Goal: Task Accomplishment & Management: Complete application form

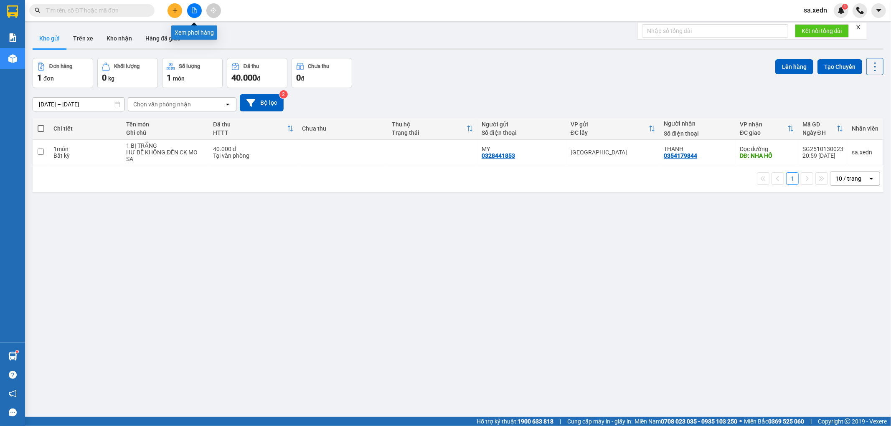
click at [195, 13] on icon "file-add" at bounding box center [194, 11] width 5 height 6
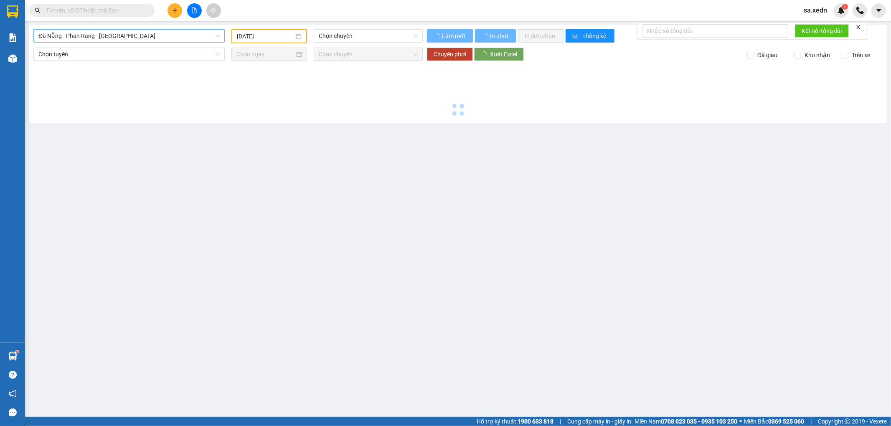
type input "[DATE]"
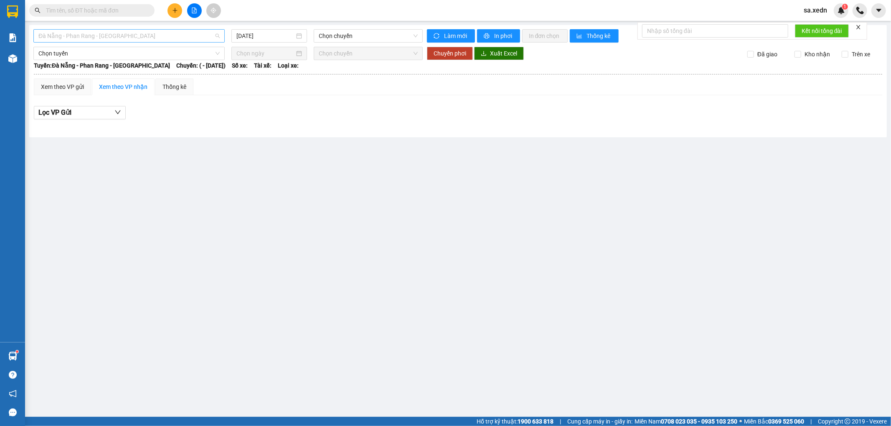
click at [104, 36] on span "Đà Nẵng - Phan Rang - [GEOGRAPHIC_DATA]" at bounding box center [128, 36] width 181 height 13
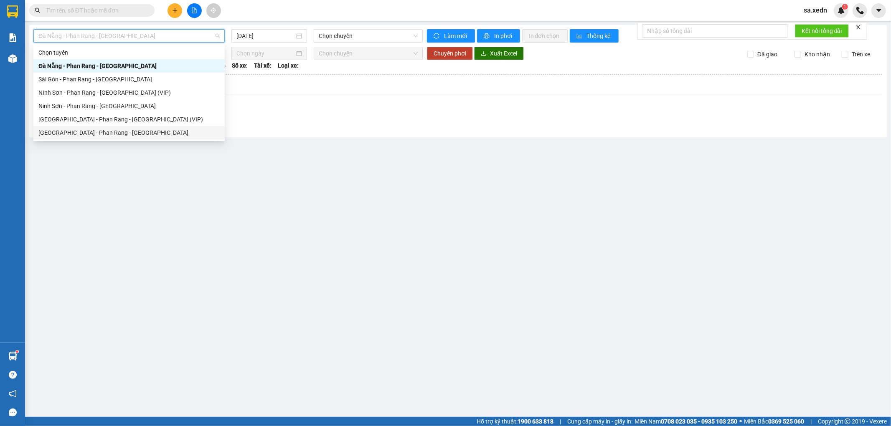
click at [87, 134] on div "[GEOGRAPHIC_DATA] - Phan Rang - [GEOGRAPHIC_DATA]" at bounding box center [128, 132] width 181 height 9
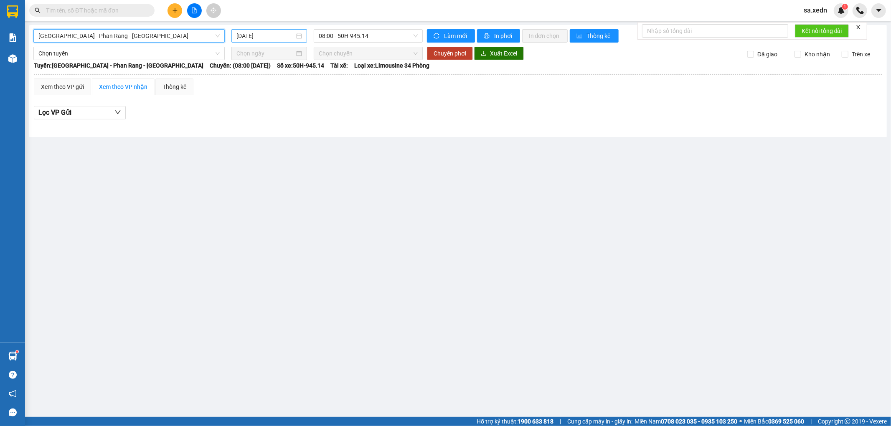
click at [244, 36] on input "[DATE]" at bounding box center [265, 35] width 58 height 9
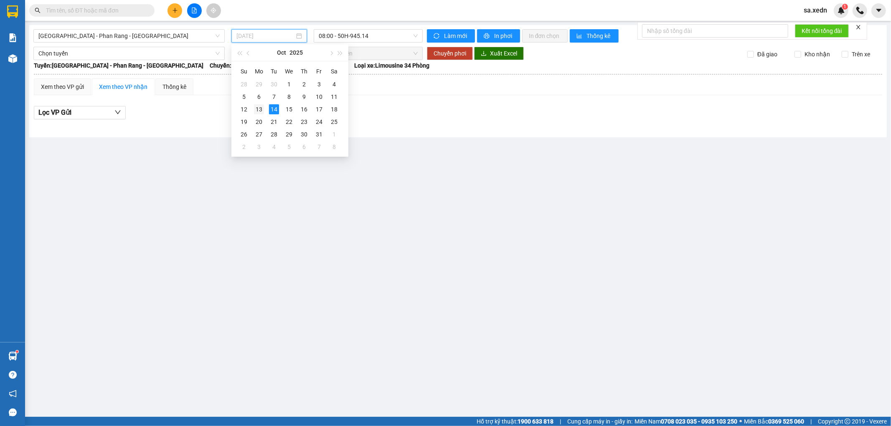
click at [260, 105] on div "13" at bounding box center [259, 109] width 10 height 10
type input "[DATE]"
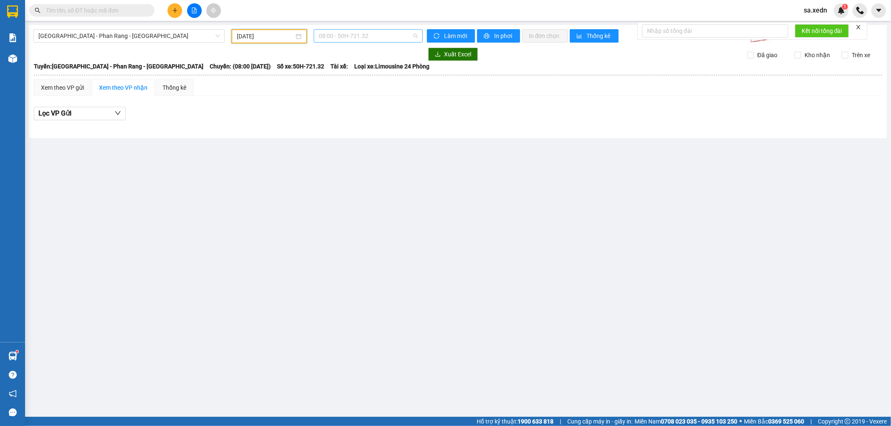
click at [368, 39] on span "08:00 - 50H-721.32" at bounding box center [368, 36] width 99 height 13
click at [349, 106] on div "21:45 - 50H-264.19" at bounding box center [351, 105] width 65 height 9
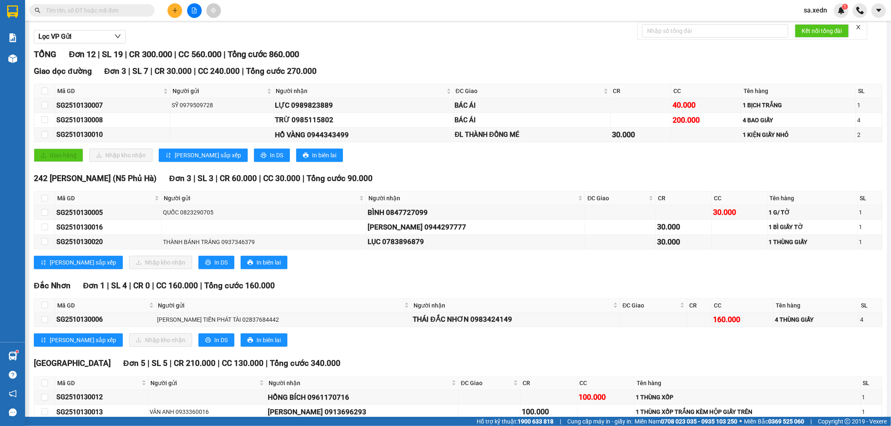
scroll to position [74, 0]
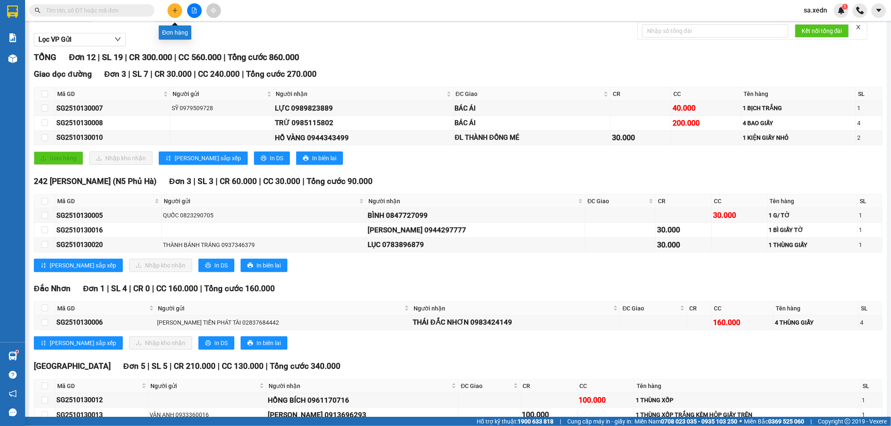
click at [174, 10] on icon "plus" at bounding box center [174, 10] width 5 height 0
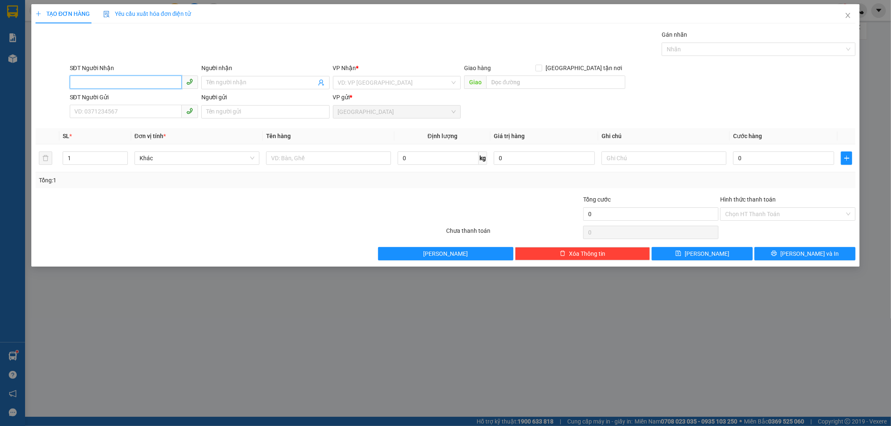
click at [94, 88] on input "SĐT Người Nhận" at bounding box center [126, 82] width 112 height 13
click at [104, 101] on div "0961170716 - [PERSON_NAME]" at bounding box center [134, 99] width 118 height 9
type input "0961170716"
type input "[PERSON_NAME]"
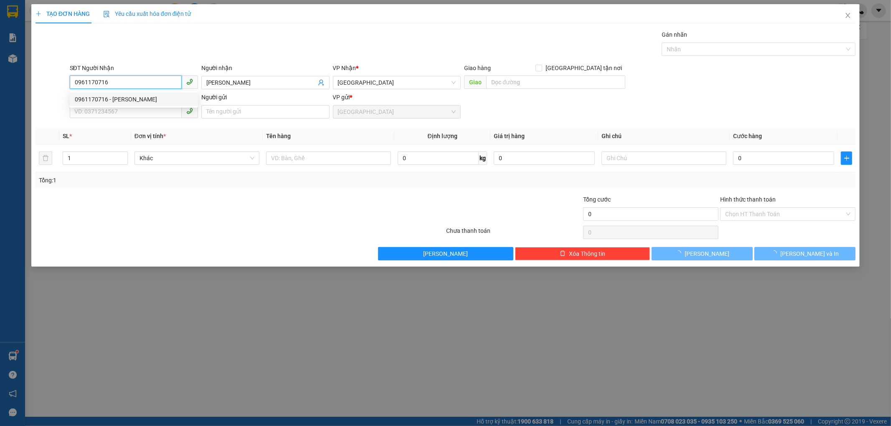
type input "100.000"
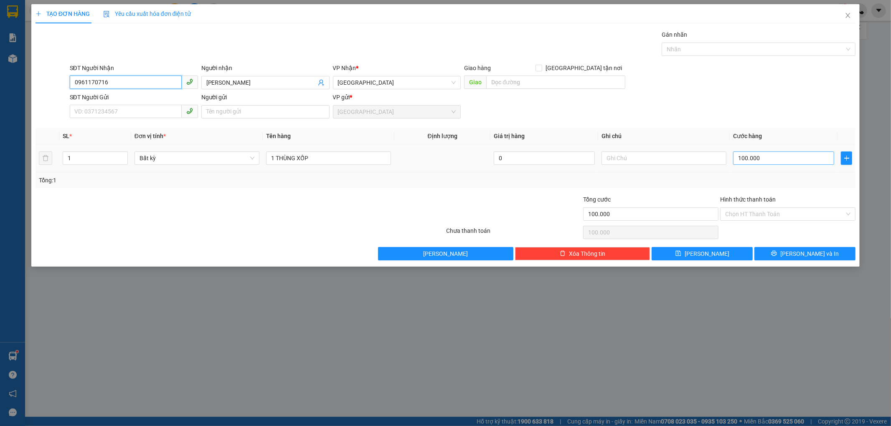
type input "0961170716"
click at [761, 158] on input "100.000" at bounding box center [783, 158] width 101 height 13
type input "1"
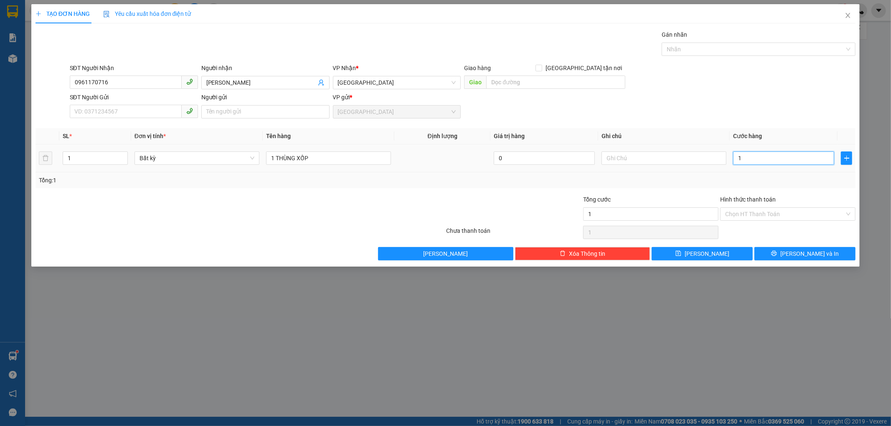
type input "12"
type input "120"
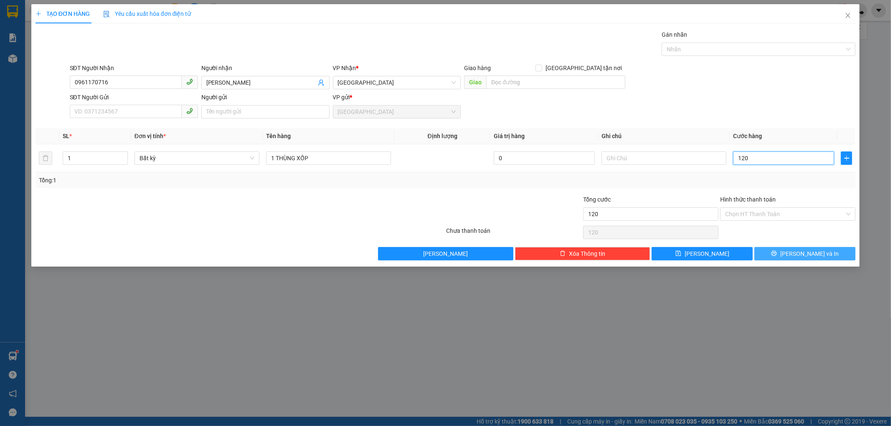
type input "120"
type input "120.000"
click at [781, 248] on button "[PERSON_NAME] và In" at bounding box center [804, 253] width 101 height 13
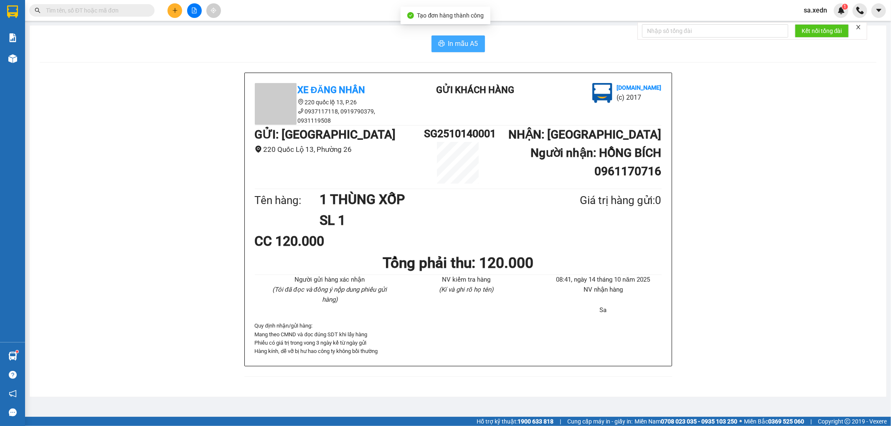
click at [472, 44] on span "In mẫu A5" at bounding box center [463, 43] width 30 height 10
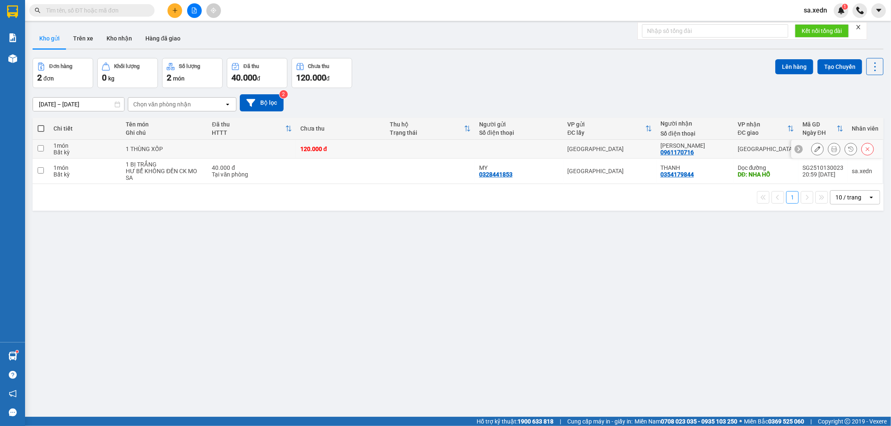
click at [828, 152] on button at bounding box center [834, 149] width 12 height 15
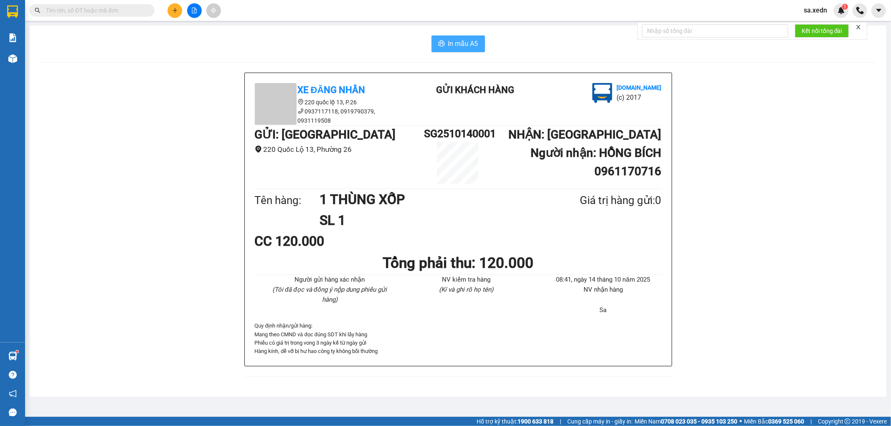
click at [477, 43] on span "In mẫu A5" at bounding box center [463, 43] width 30 height 10
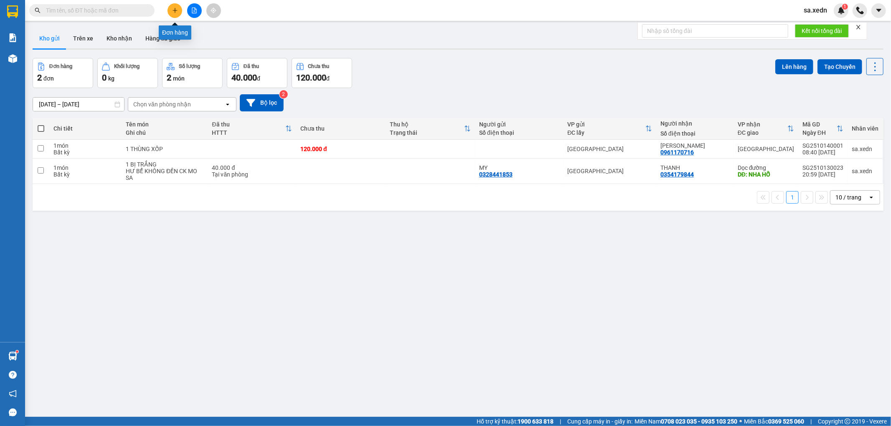
click at [176, 11] on icon "plus" at bounding box center [175, 11] width 6 height 6
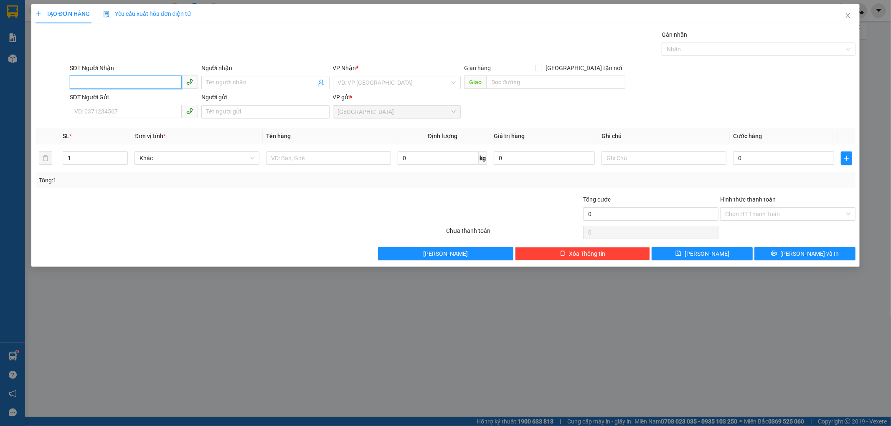
click at [132, 76] on input "SĐT Người Nhận" at bounding box center [126, 82] width 112 height 13
click at [97, 101] on div "0383293689 - MINH" at bounding box center [134, 99] width 118 height 9
type input "0383293689"
type input "MINH"
type input "NHÂN LƯỢNG"
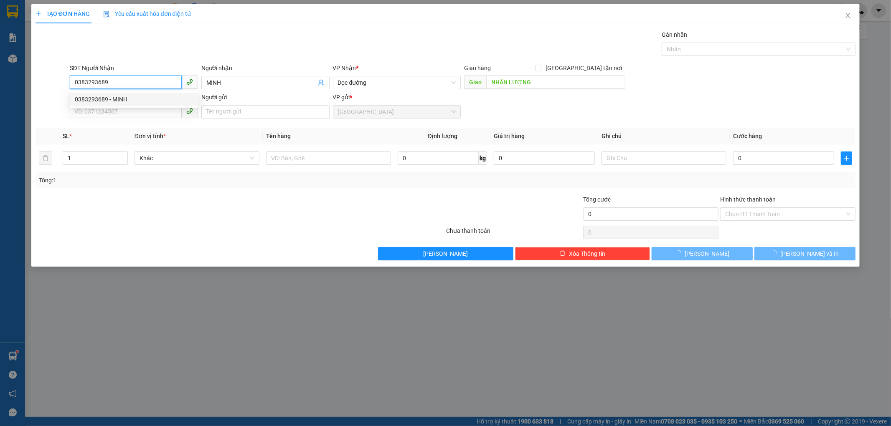
type input "50.000"
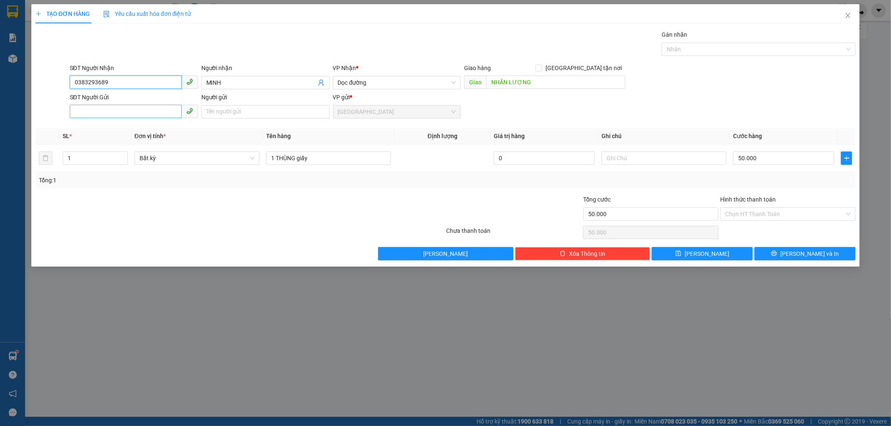
type input "0383293689"
click at [99, 106] on input "SĐT Người Gửi" at bounding box center [126, 111] width 112 height 13
type input "0902965052"
click at [222, 112] on input "Người gửi" at bounding box center [265, 111] width 128 height 13
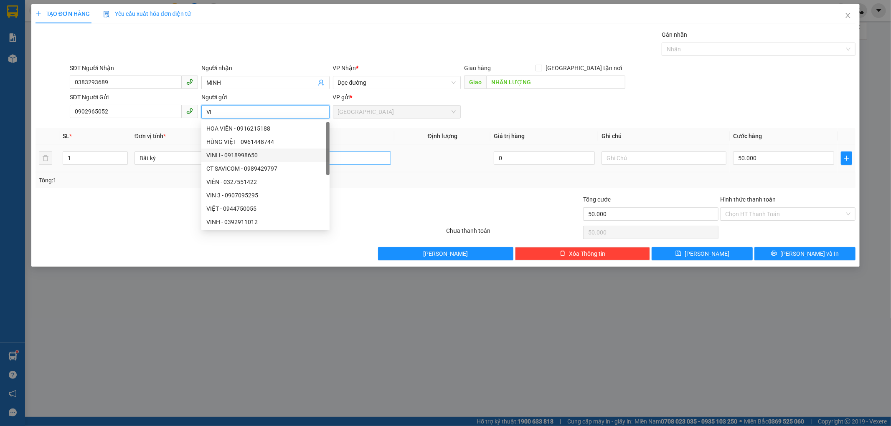
type input "VI"
click at [355, 164] on input "1 THÙNG giấy" at bounding box center [328, 158] width 125 height 13
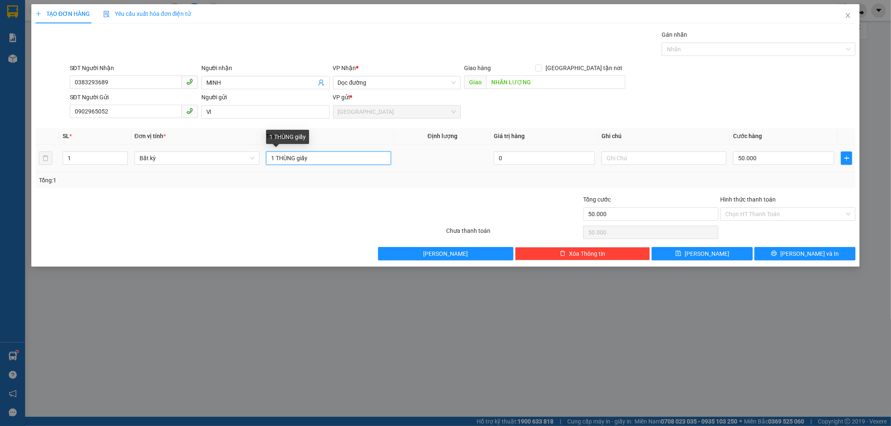
click at [347, 160] on input "1 THÙNG giấy" at bounding box center [328, 158] width 125 height 13
type input "1 THÙNG XỐP"
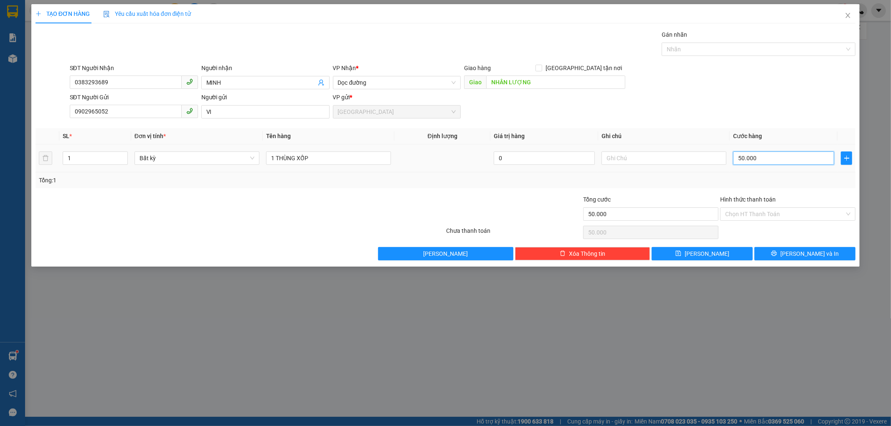
click at [739, 162] on input "50.000" at bounding box center [783, 158] width 101 height 13
type input "6"
type input "60"
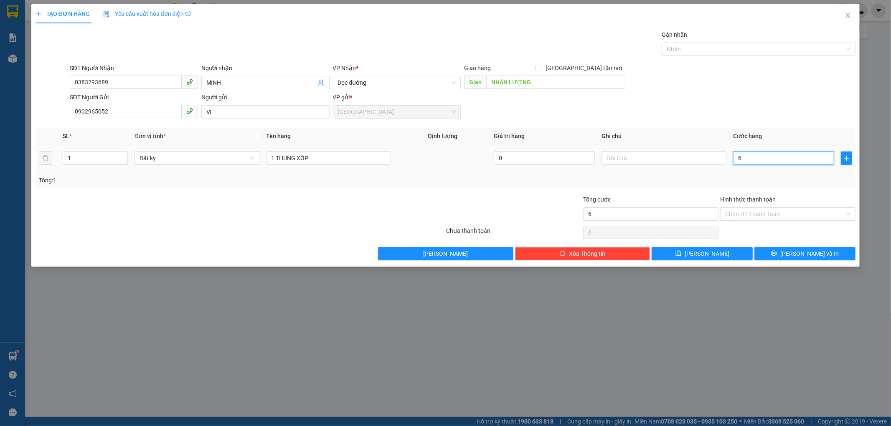
type input "60"
type input "60.000"
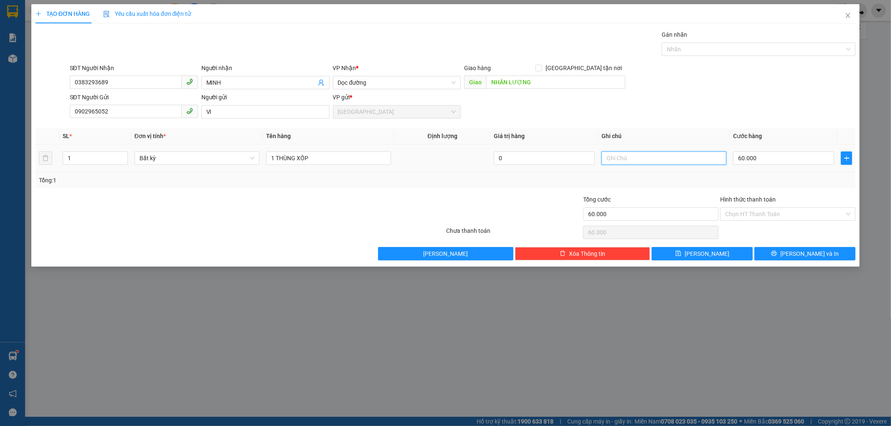
click at [638, 156] on input "text" at bounding box center [663, 158] width 125 height 13
type input "HƯ BỂ KG ĐỀN"
click at [780, 260] on button "[PERSON_NAME] và In" at bounding box center [804, 253] width 101 height 13
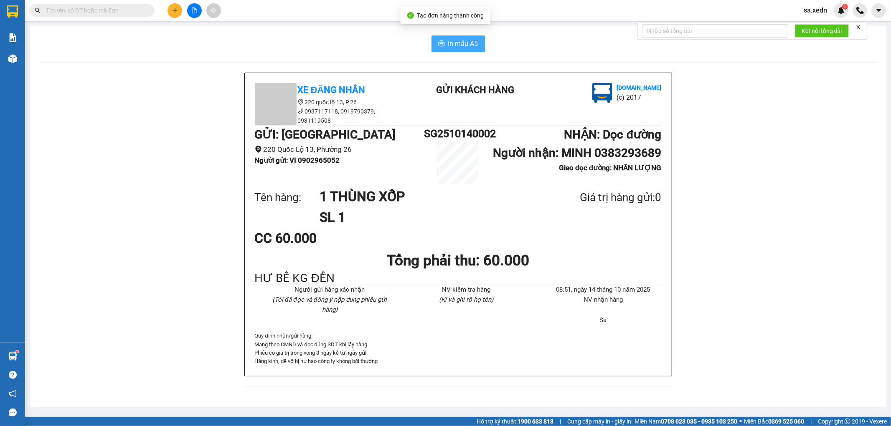
click at [448, 40] on span "In mẫu A5" at bounding box center [463, 43] width 30 height 10
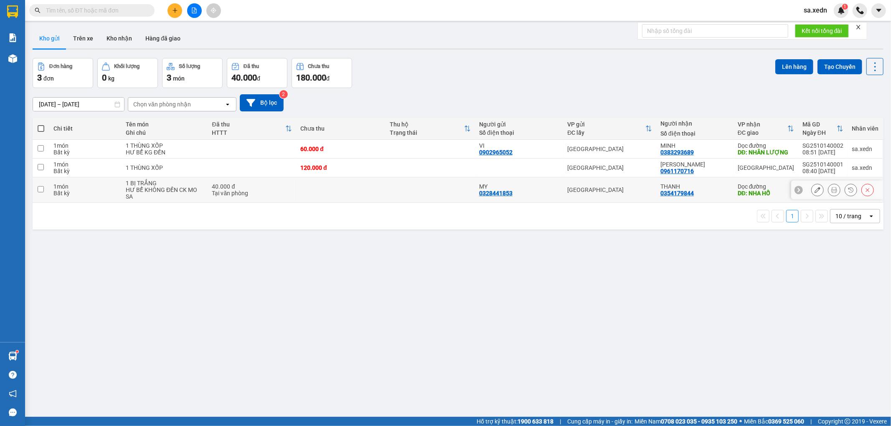
click at [43, 188] on input "checkbox" at bounding box center [41, 189] width 6 height 6
checkbox input "true"
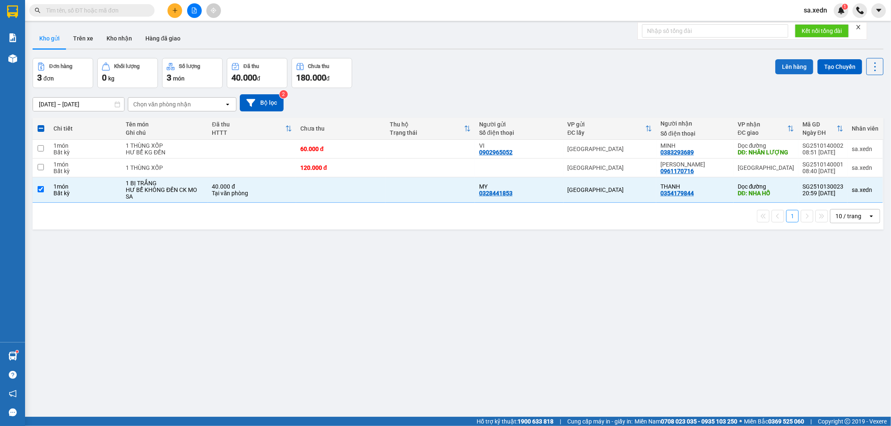
click at [784, 61] on button "Lên hàng" at bounding box center [794, 66] width 38 height 15
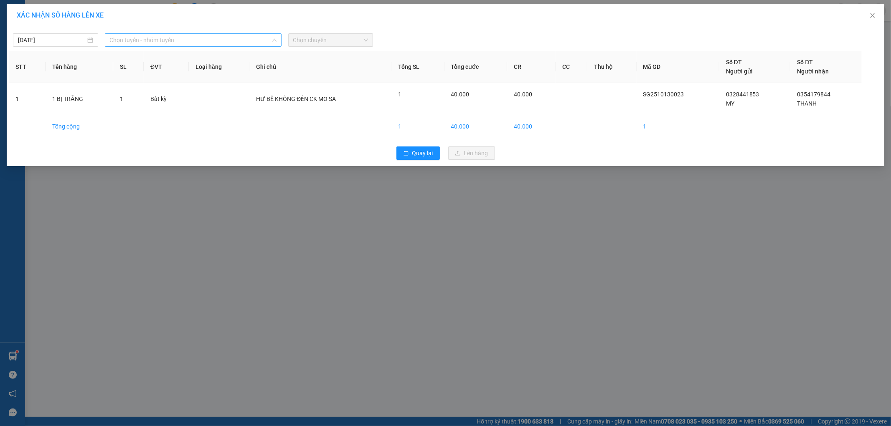
click at [180, 41] on span "Chọn tuyến - nhóm tuyến" at bounding box center [193, 40] width 167 height 13
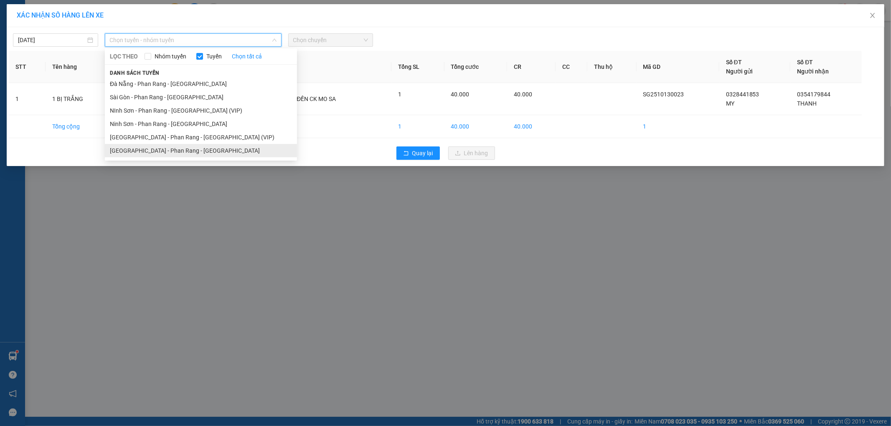
click at [164, 150] on li "[GEOGRAPHIC_DATA] - Phan Rang - [GEOGRAPHIC_DATA]" at bounding box center [201, 150] width 192 height 13
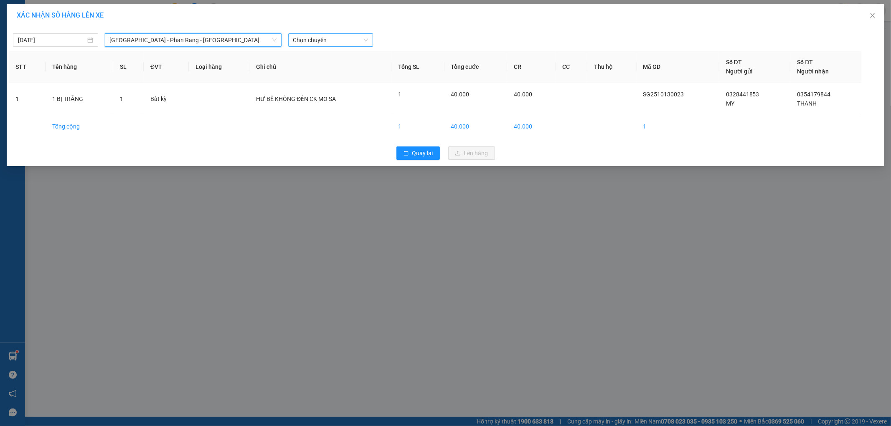
click at [316, 41] on span "Chọn chuyến" at bounding box center [330, 40] width 75 height 13
click at [316, 72] on div "08:00 - 50H-945.14" at bounding box center [325, 70] width 65 height 9
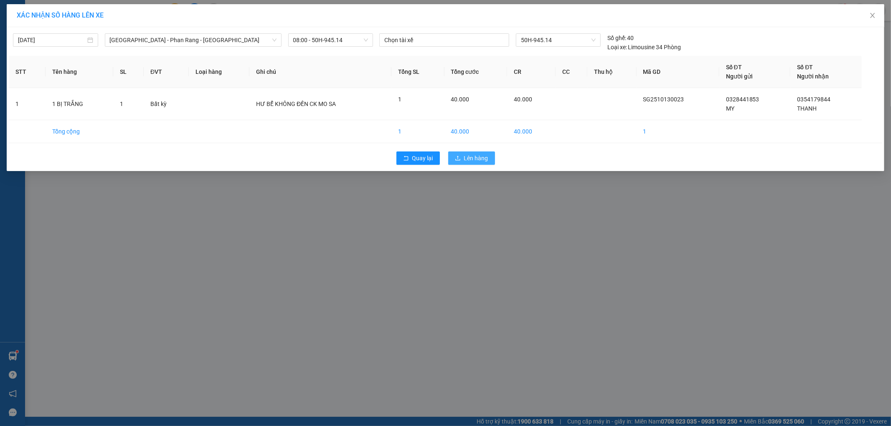
click at [479, 156] on span "Lên hàng" at bounding box center [476, 158] width 24 height 9
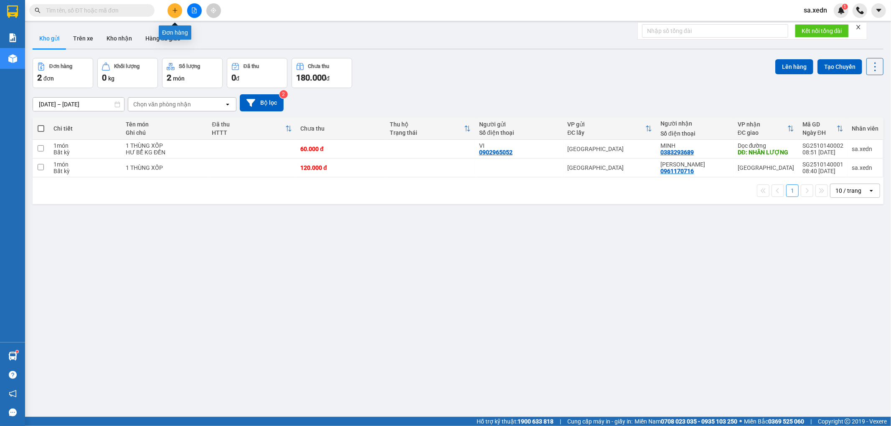
click at [175, 9] on icon "plus" at bounding box center [175, 10] width 0 height 5
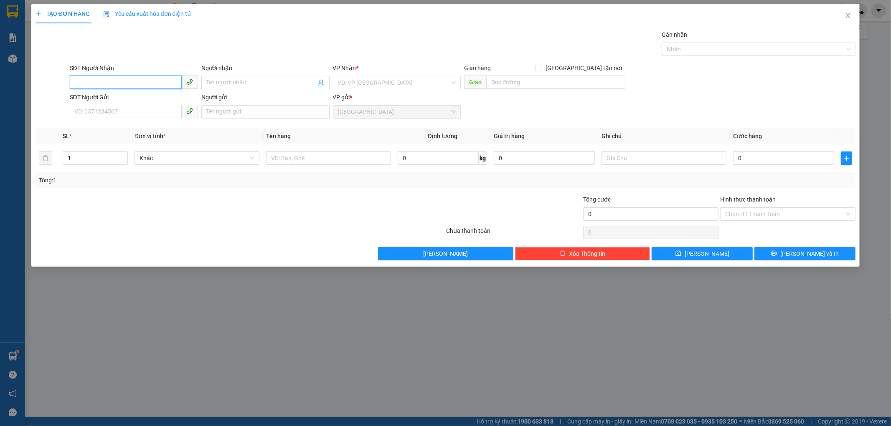
click at [150, 86] on input "SĐT Người Nhận" at bounding box center [126, 82] width 112 height 13
click at [94, 114] on div "0976650417 - HIẾU" at bounding box center [134, 112] width 118 height 9
type input "0976650417"
type input "HIẾU"
type input "[PERSON_NAME]"
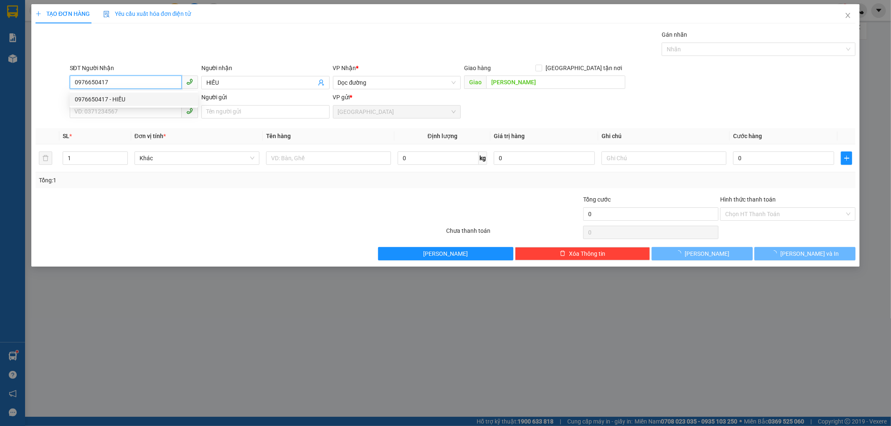
type input "50.000"
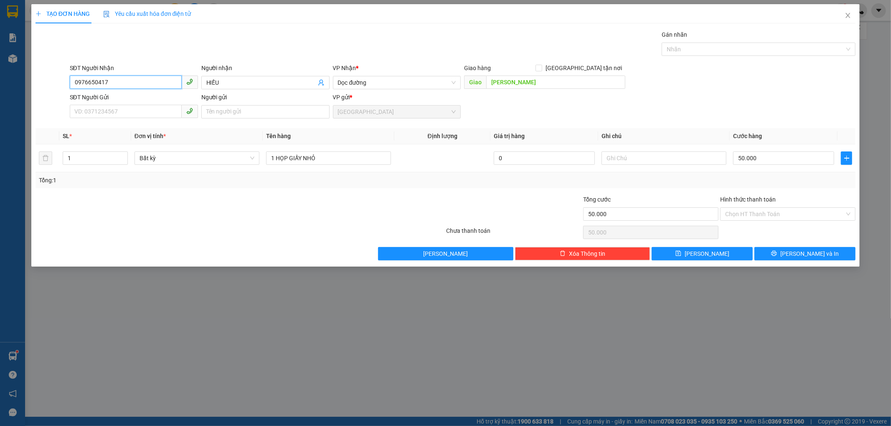
type input "0976650417"
click at [94, 114] on input "SĐT Người Gửi" at bounding box center [126, 111] width 112 height 13
type input "2"
type input "0972706281"
click at [218, 114] on input "Người gửi" at bounding box center [265, 111] width 128 height 13
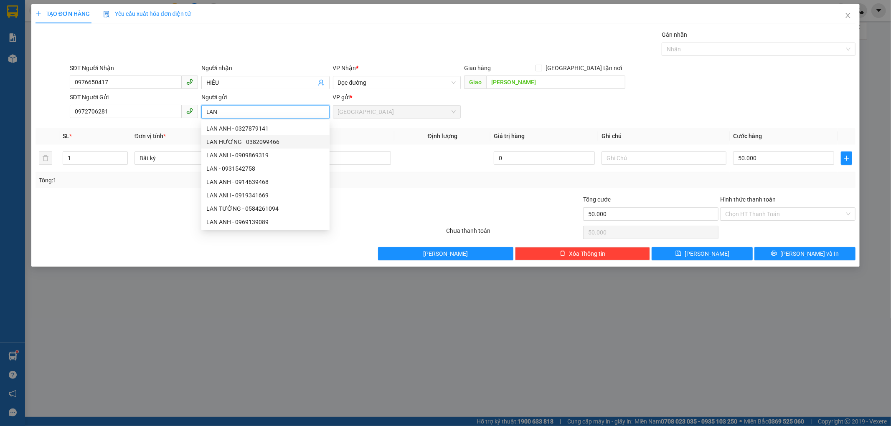
type input "LAN"
click at [354, 190] on div "Transit Pickup Surcharge Ids Transit Deliver Surcharge Ids Transit Deliver Surc…" at bounding box center [446, 145] width 820 height 231
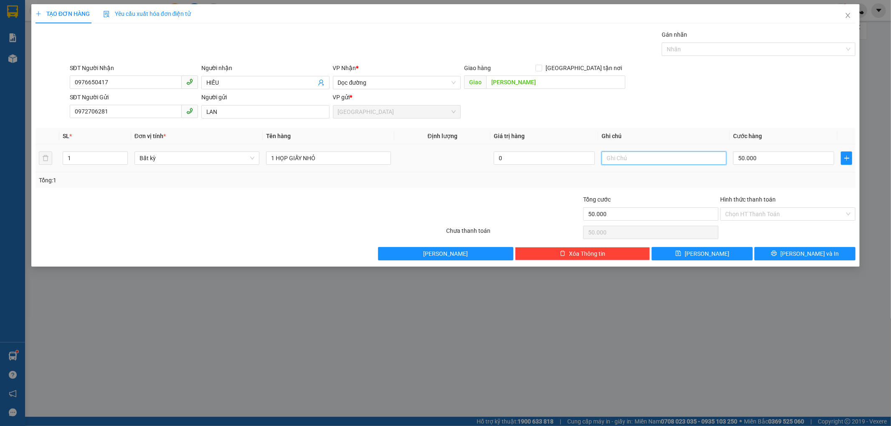
click at [613, 161] on input "text" at bounding box center [663, 158] width 125 height 13
type input "HƯ BỂ KG ĐỀN"
click at [782, 256] on button "[PERSON_NAME] và In" at bounding box center [804, 253] width 101 height 13
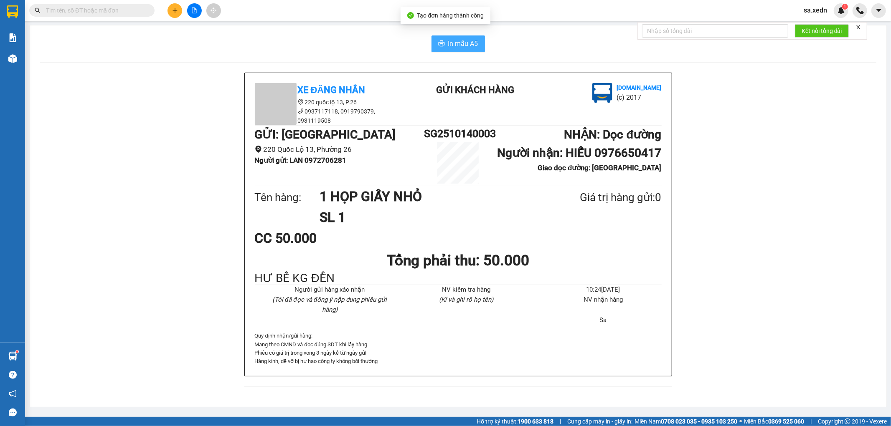
click at [466, 40] on span "In mẫu A5" at bounding box center [463, 43] width 30 height 10
